Goal: Task Accomplishment & Management: Complete application form

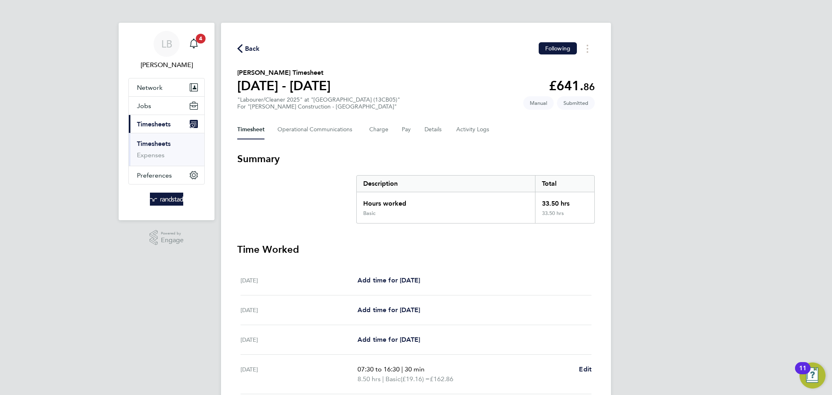
click at [255, 49] on span "Back" at bounding box center [252, 49] width 15 height 10
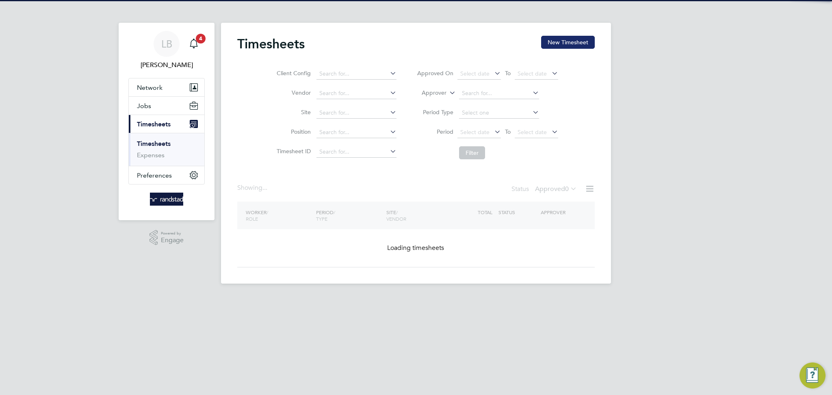
click at [572, 45] on button "New Timesheet" at bounding box center [568, 42] width 54 height 13
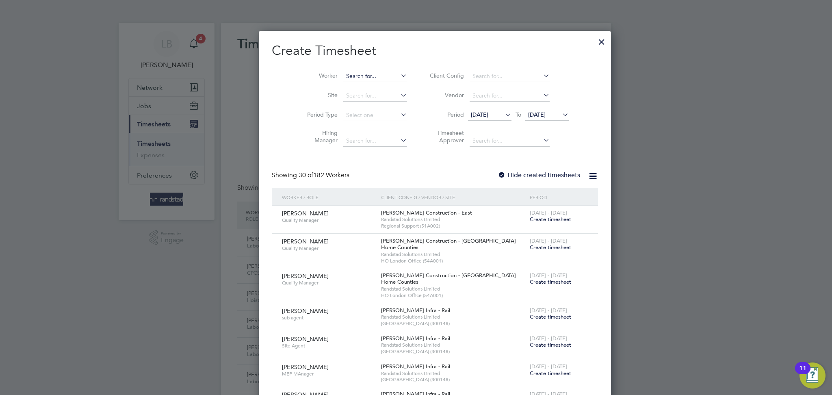
click at [352, 78] on input at bounding box center [375, 76] width 64 height 11
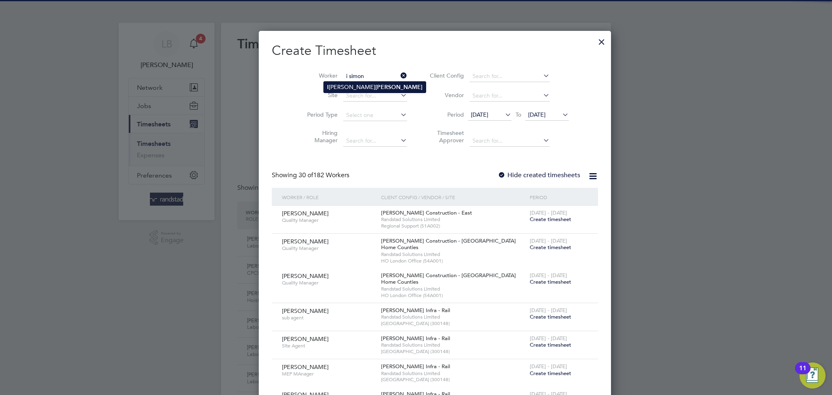
click at [376, 86] on b "[PERSON_NAME]" at bounding box center [399, 87] width 47 height 7
type input "[PERSON_NAME]"
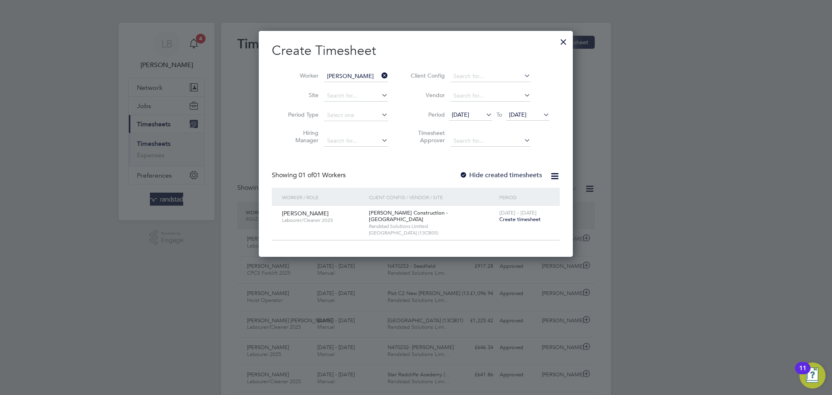
click at [523, 220] on span "Create timesheet" at bounding box center [520, 219] width 41 height 7
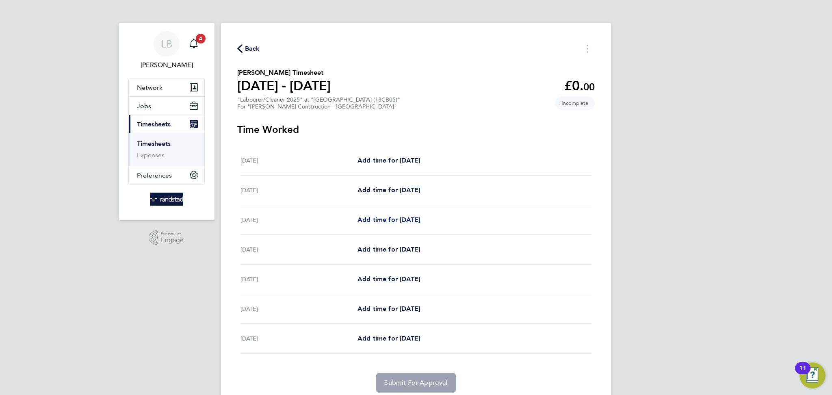
click at [382, 220] on span "Add time for [DATE]" at bounding box center [389, 220] width 63 height 8
select select "30"
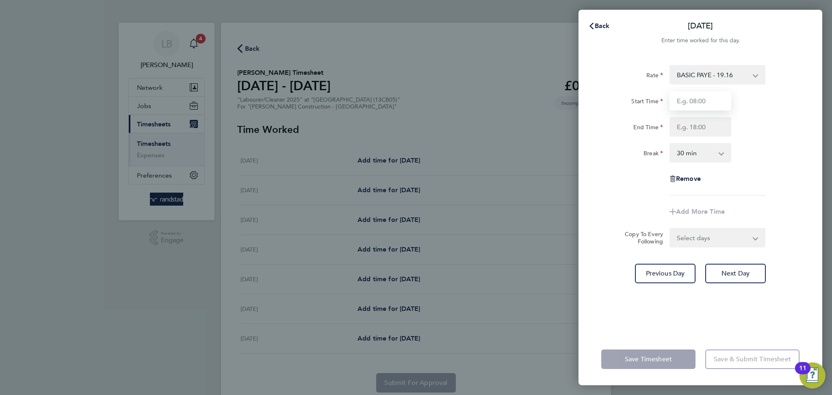
click at [710, 96] on input "Start Time" at bounding box center [701, 101] width 62 height 20
type input "07:30"
click at [715, 129] on input "End Time" at bounding box center [701, 127] width 62 height 20
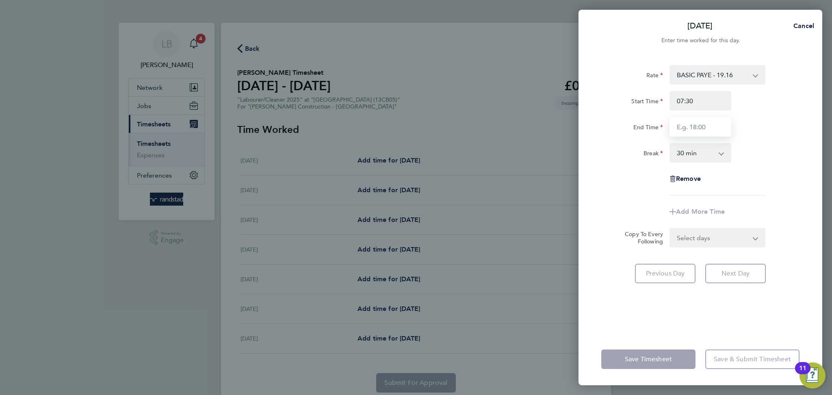
type input "16:30"
click at [823, 183] on div "[DATE] Cancel Enter time worked for this day. Rate BASIC PAYE - 19.16 PAYE OT -…" at bounding box center [416, 197] width 832 height 395
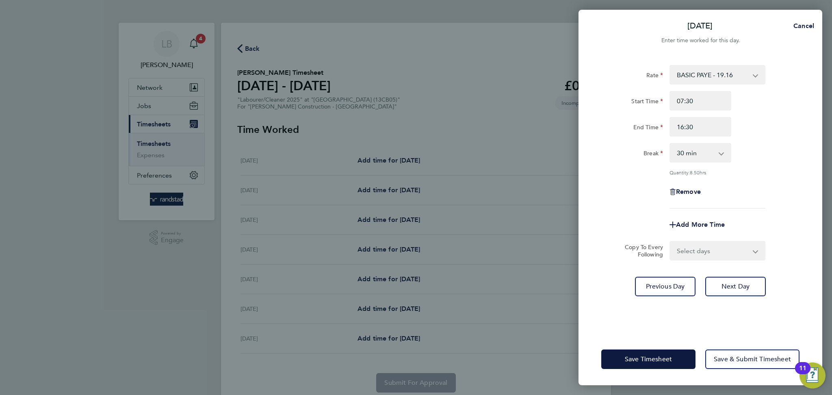
click at [735, 235] on form "Rate BASIC PAYE - 19.16 PAYE OT - 27.44 Start Time 07:30 End Time 16:30 Break 0…" at bounding box center [701, 163] width 198 height 196
click at [726, 243] on select "Select days Day [DATE] [DATE] [DATE] [DATE]" at bounding box center [713, 251] width 85 height 18
select select "DAY"
click at [671, 242] on select "Select days Day [DATE] [DATE] [DATE] [DATE]" at bounding box center [713, 251] width 85 height 18
select select "[DATE]"
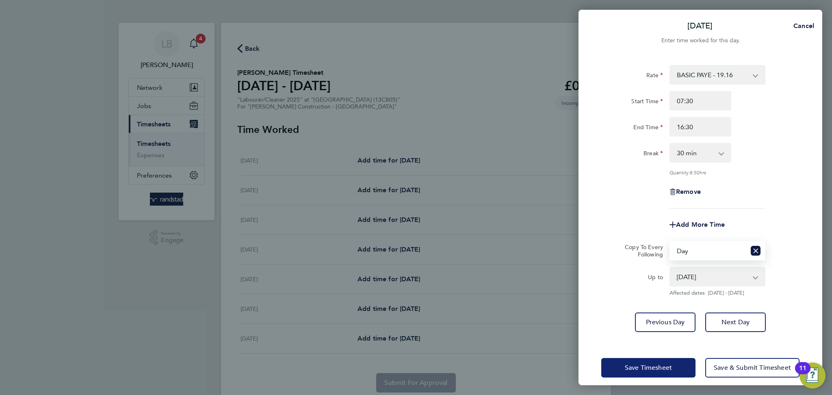
click at [636, 372] on button "Save Timesheet" at bounding box center [649, 368] width 94 height 20
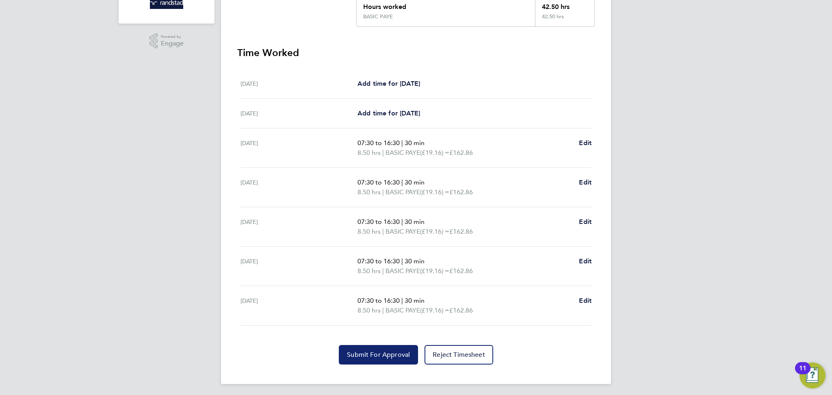
click at [394, 348] on button "Submit For Approval" at bounding box center [378, 355] width 79 height 20
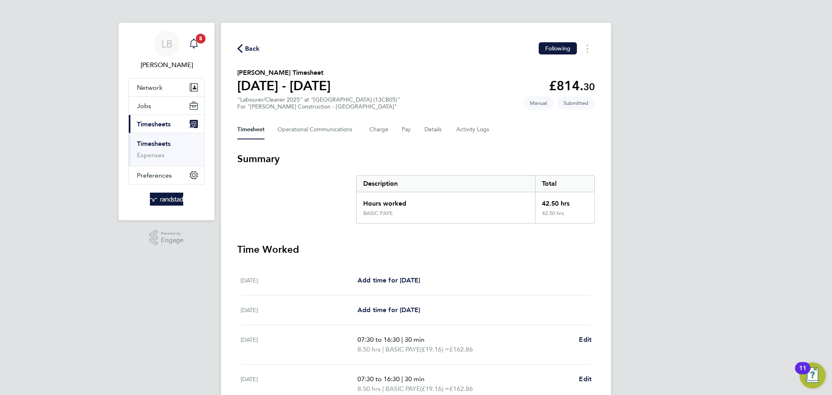
click at [193, 41] on icon "Main navigation" at bounding box center [194, 44] width 10 height 10
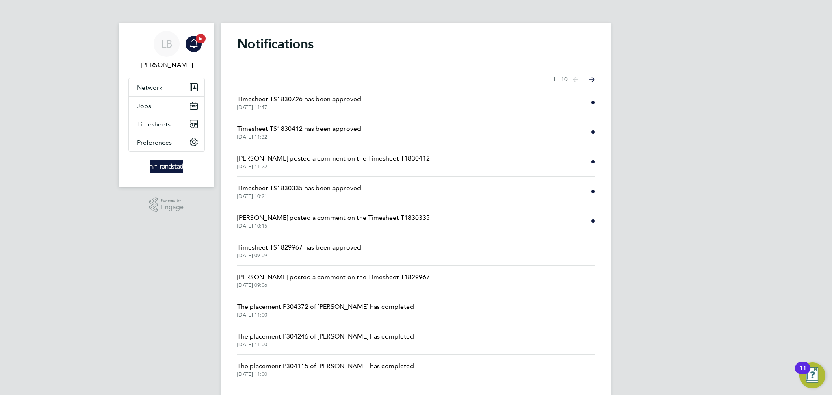
click at [311, 130] on span "Timesheet TS1830412 has been approved" at bounding box center [299, 129] width 124 height 10
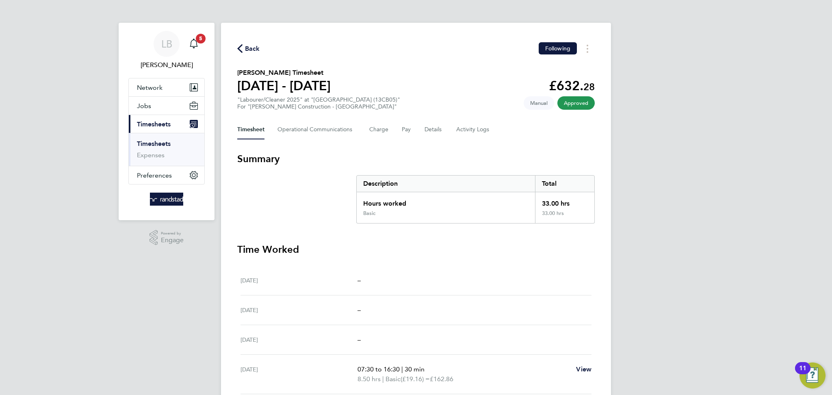
click at [254, 50] on span "Back" at bounding box center [252, 49] width 15 height 10
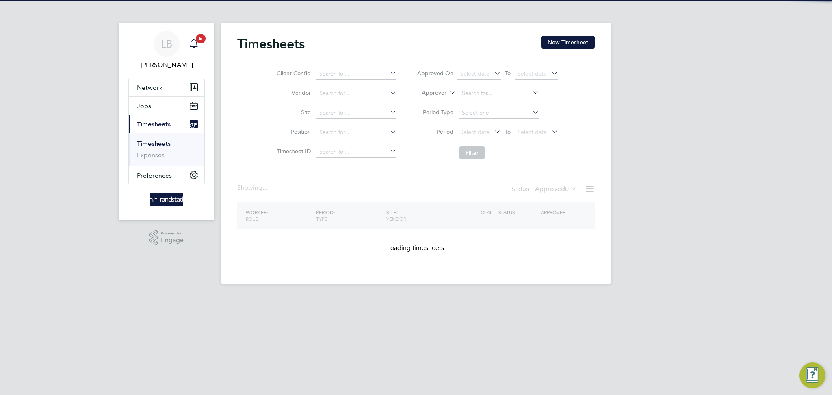
click at [193, 41] on icon "Main navigation" at bounding box center [194, 44] width 10 height 10
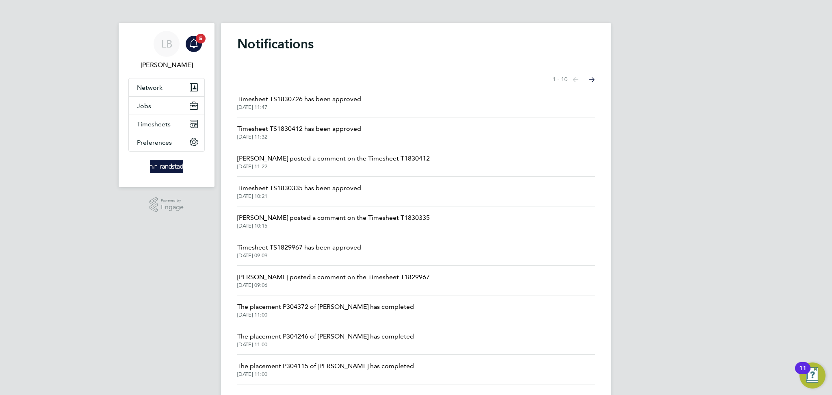
click at [332, 107] on span "[DATE] 11:47" at bounding box center [299, 107] width 124 height 7
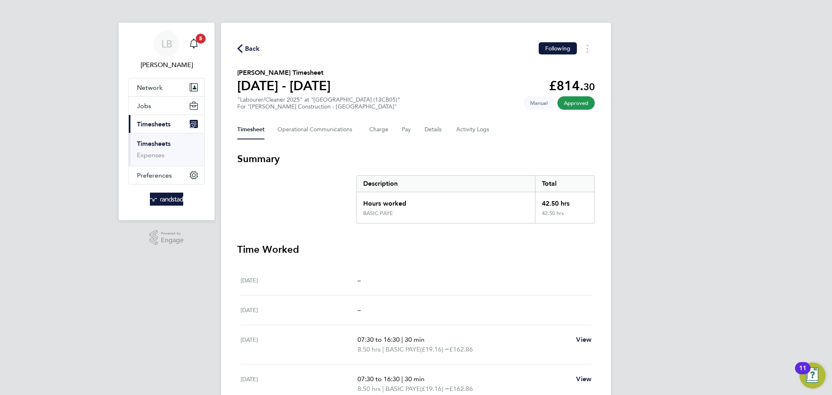
click at [250, 51] on span "Back" at bounding box center [252, 49] width 15 height 10
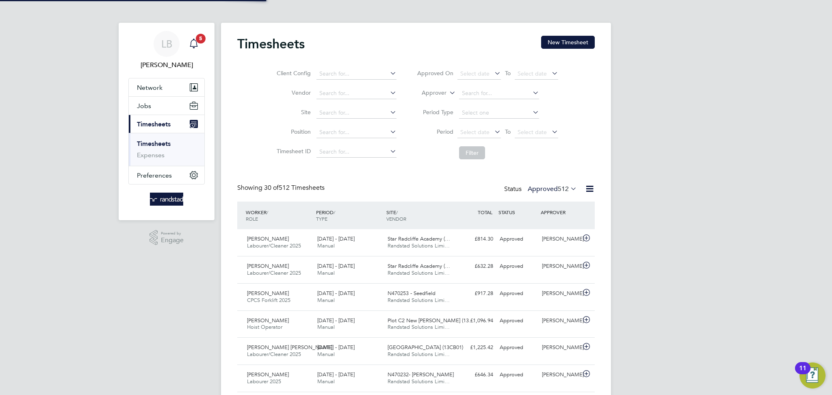
scroll to position [20, 70]
click at [195, 41] on icon "Main navigation" at bounding box center [194, 44] width 10 height 10
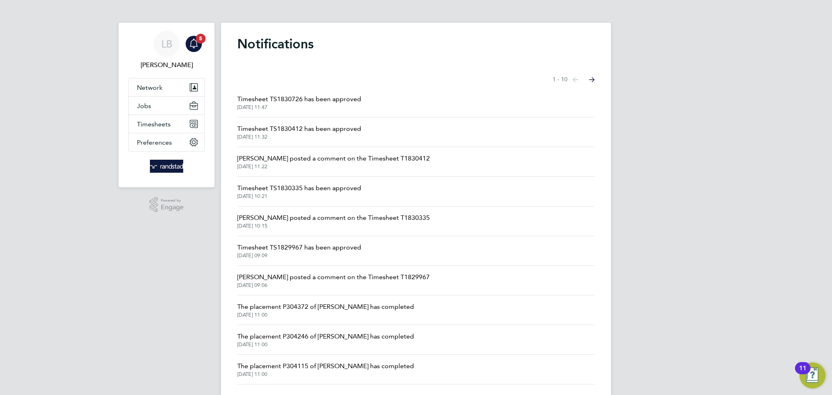
click at [342, 198] on span "[DATE] 10:21" at bounding box center [299, 196] width 124 height 7
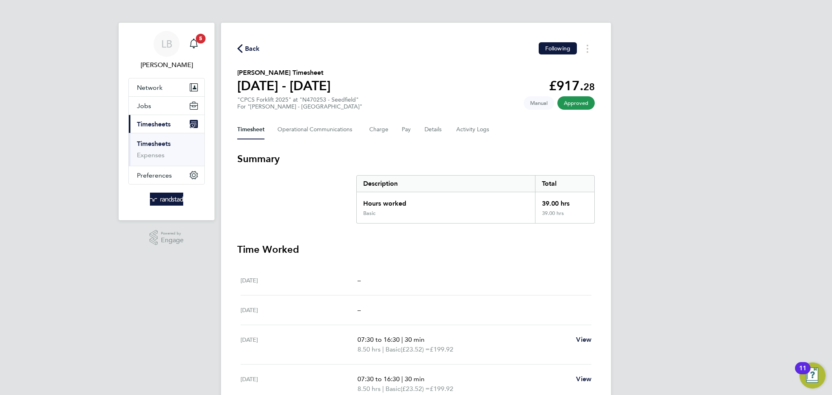
click at [258, 49] on span "Back" at bounding box center [252, 49] width 15 height 10
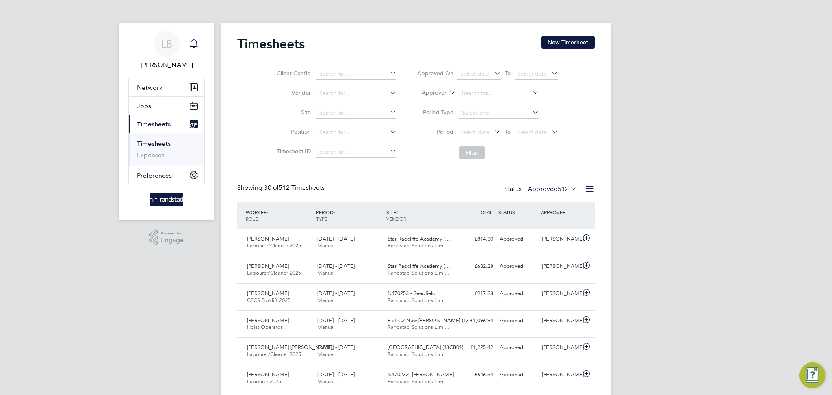
click at [194, 39] on icon "Main navigation" at bounding box center [194, 44] width 10 height 10
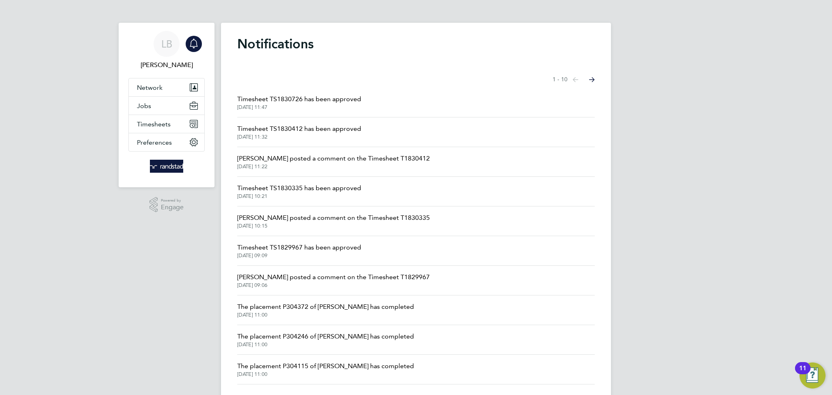
click at [309, 250] on span "Timesheet TS1829967 has been approved" at bounding box center [299, 248] width 124 height 10
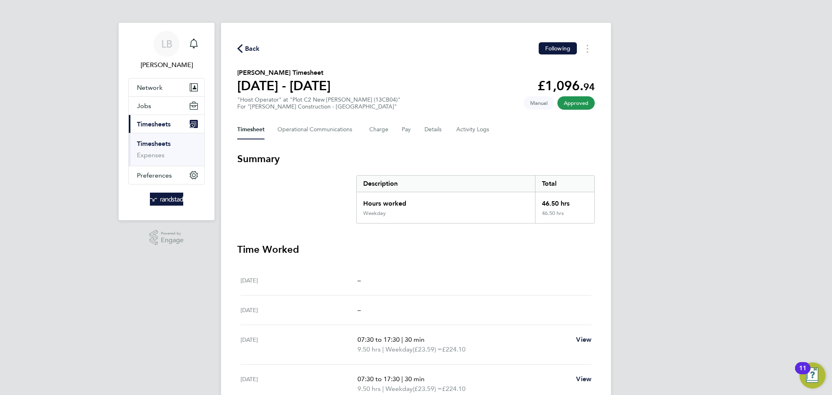
click at [246, 48] on span "Back" at bounding box center [252, 49] width 15 height 10
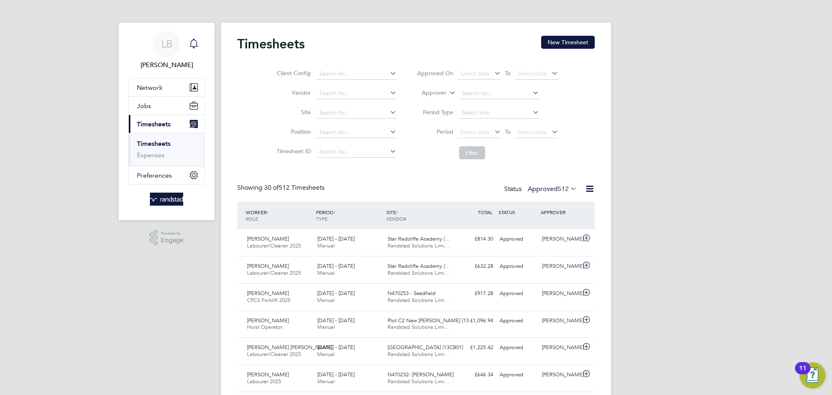
click at [198, 40] on icon "Main navigation" at bounding box center [194, 44] width 10 height 10
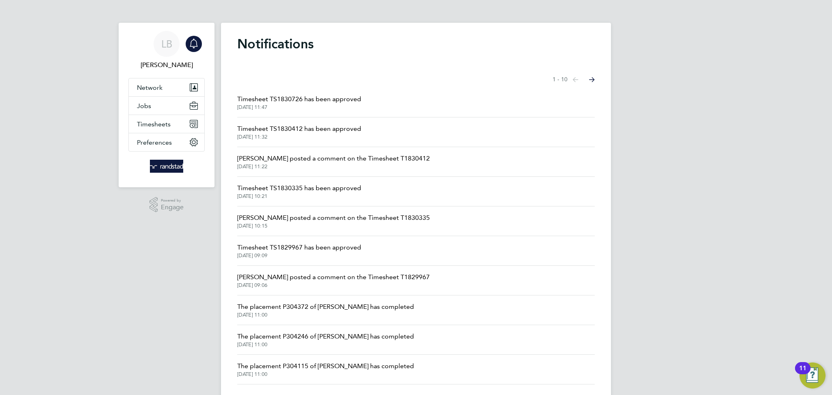
click at [305, 201] on li "Timesheet TS1830335 has been approved [DATE] 10:21" at bounding box center [416, 192] width 358 height 30
click at [280, 188] on span "Timesheet TS1830335 has been approved" at bounding box center [299, 188] width 124 height 10
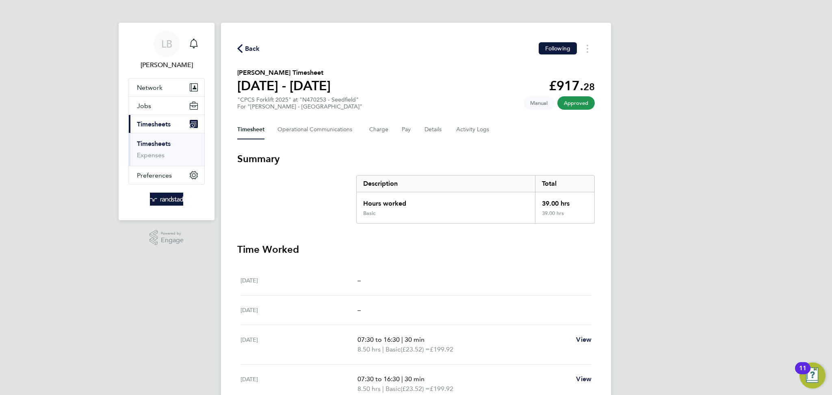
click at [250, 49] on span "Back" at bounding box center [252, 49] width 15 height 10
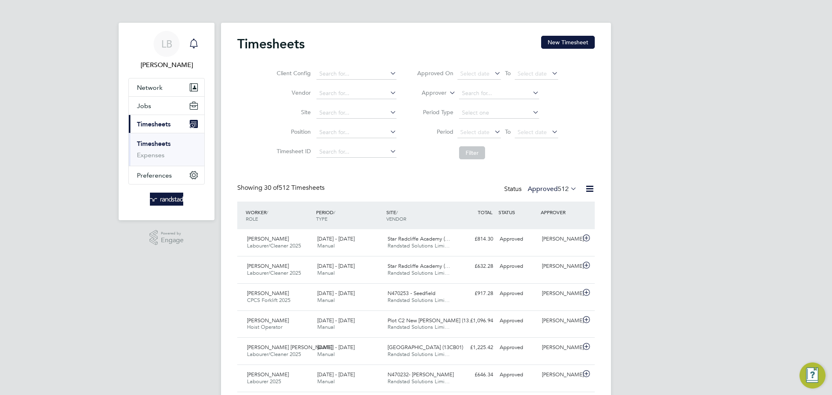
click at [200, 44] on div "Main navigation" at bounding box center [194, 44] width 16 height 16
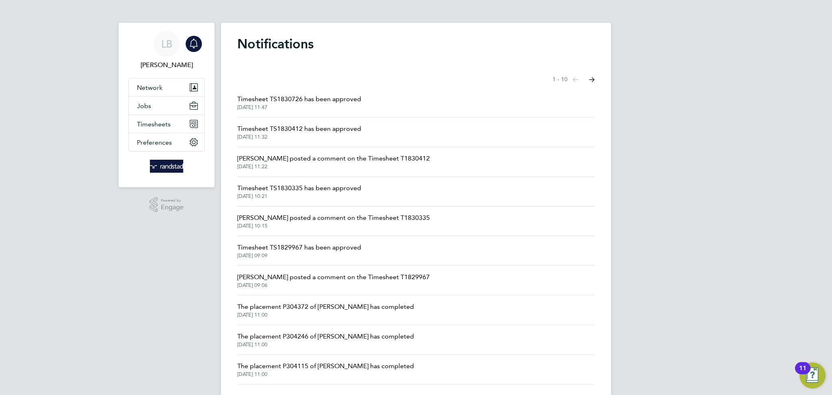
click at [306, 130] on span "Timesheet TS1830412 has been approved" at bounding box center [299, 129] width 124 height 10
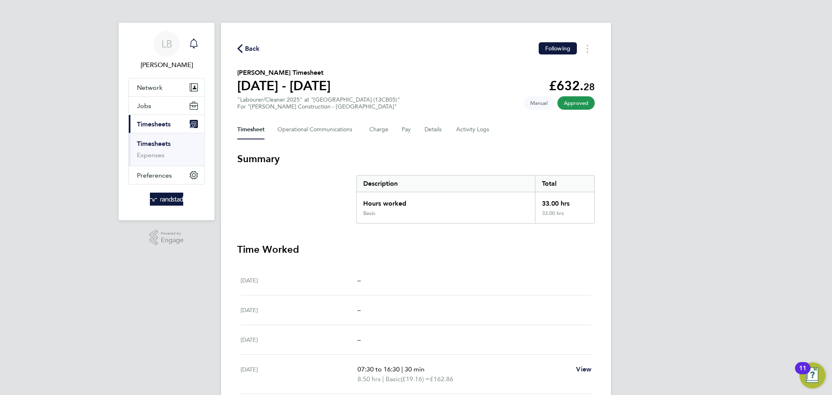
click at [193, 42] on icon "Main navigation" at bounding box center [194, 44] width 10 height 10
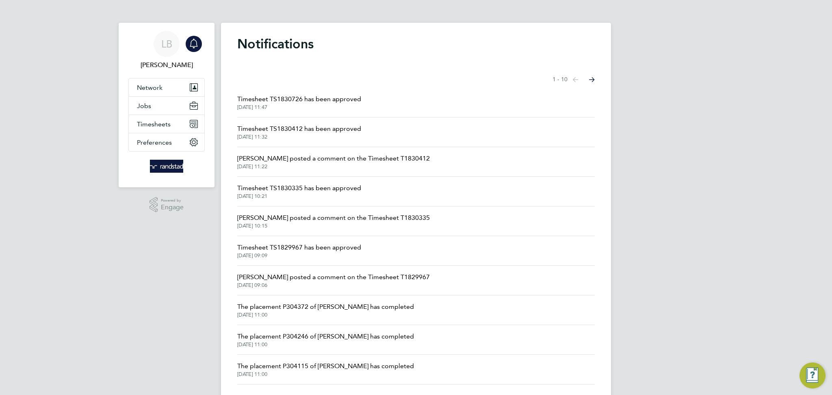
click at [264, 99] on span "Timesheet TS1830726 has been approved" at bounding box center [299, 99] width 124 height 10
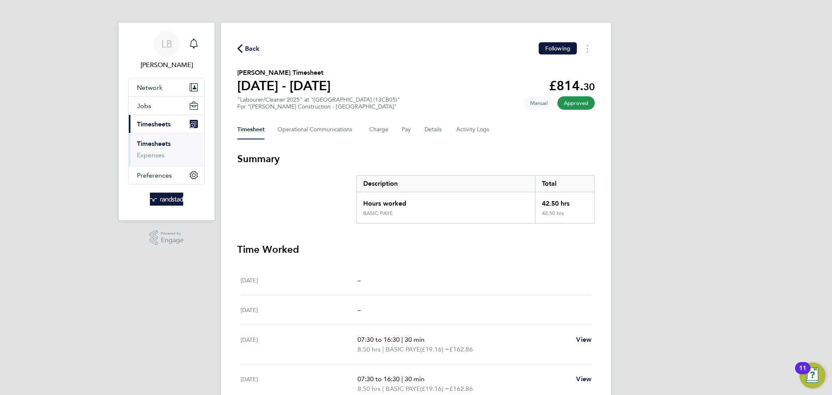
click at [253, 48] on span "Back" at bounding box center [252, 49] width 15 height 10
